Goal: Check status: Check status

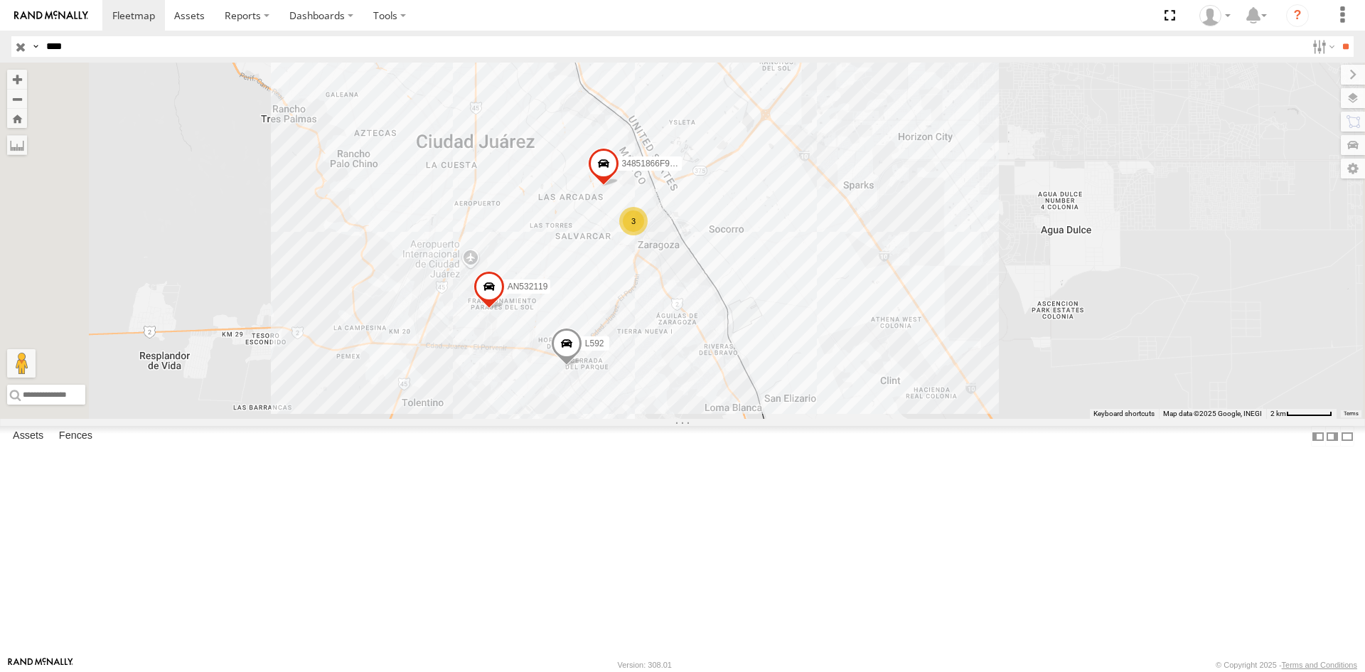
type input "****"
click at [1337, 36] on input "**" at bounding box center [1345, 46] width 16 height 21
click at [0, 0] on div "L3088" at bounding box center [0, 0] width 0 height 0
